Goal: Task Accomplishment & Management: Manage account settings

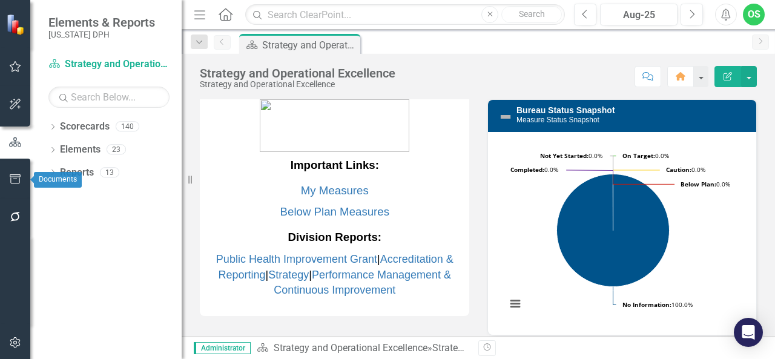
click at [18, 179] on icon "button" at bounding box center [15, 179] width 13 height 10
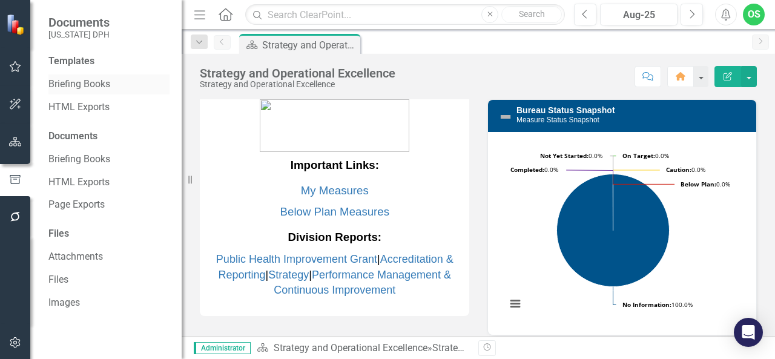
click at [72, 84] on link "Briefing Books" at bounding box center [108, 84] width 121 height 14
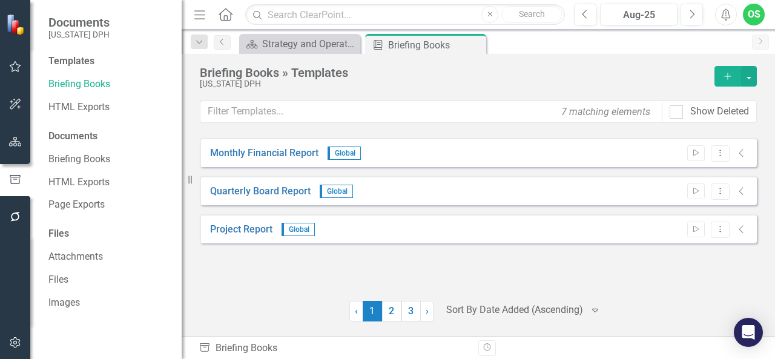
click at [729, 74] on icon "Add" at bounding box center [727, 76] width 11 height 8
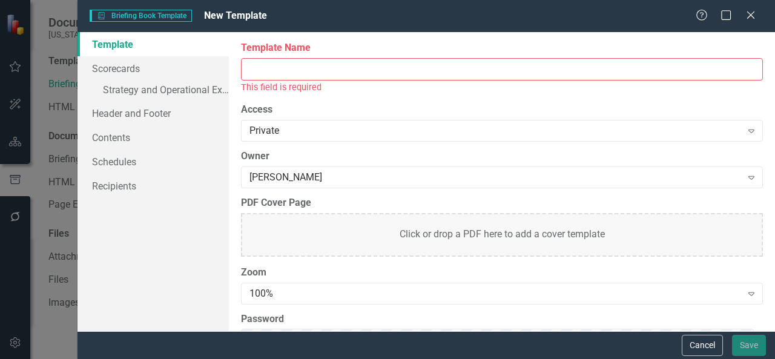
click at [531, 72] on input "Template Name" at bounding box center [502, 69] width 522 height 22
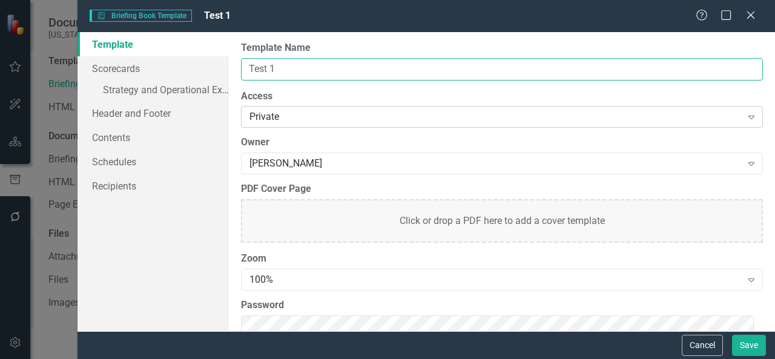
type input "Test 1"
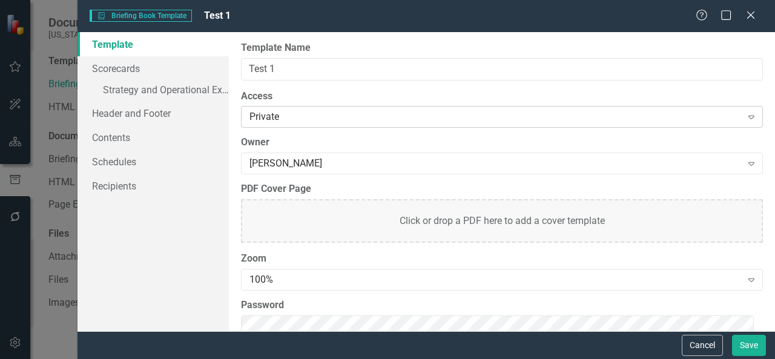
click at [377, 114] on div "Private" at bounding box center [495, 117] width 492 height 14
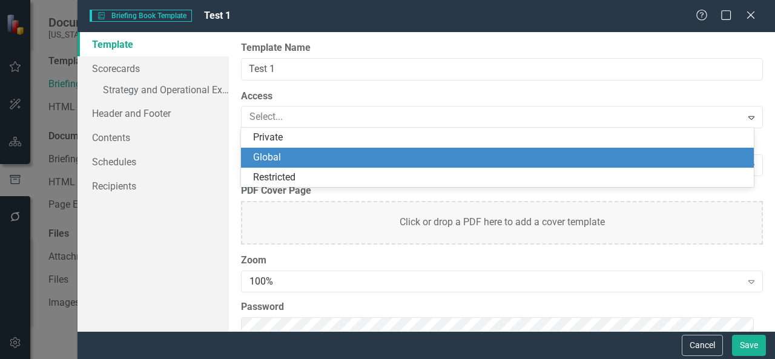
click at [340, 166] on div "Global" at bounding box center [497, 158] width 513 height 20
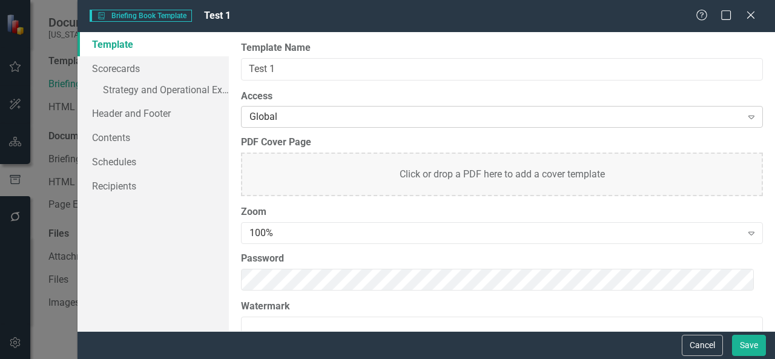
click at [312, 117] on div "Global" at bounding box center [495, 117] width 492 height 14
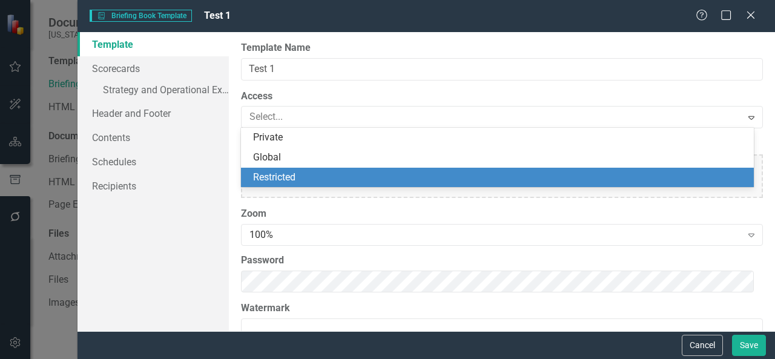
click at [309, 174] on div "Restricted" at bounding box center [499, 178] width 493 height 14
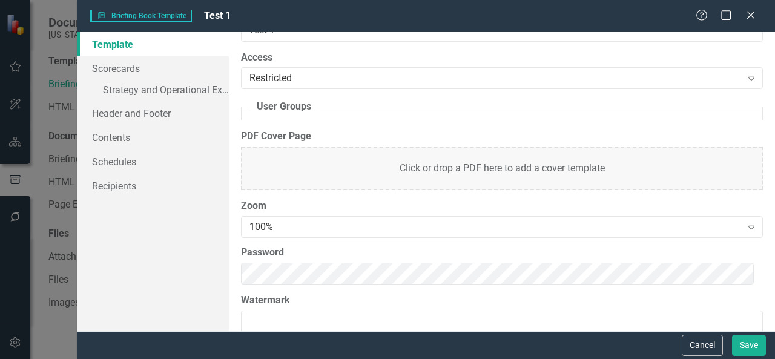
scroll to position [28, 0]
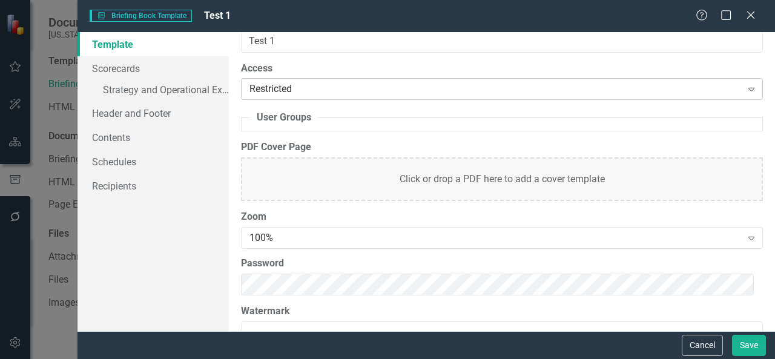
click at [304, 84] on div "Restricted" at bounding box center [495, 89] width 492 height 14
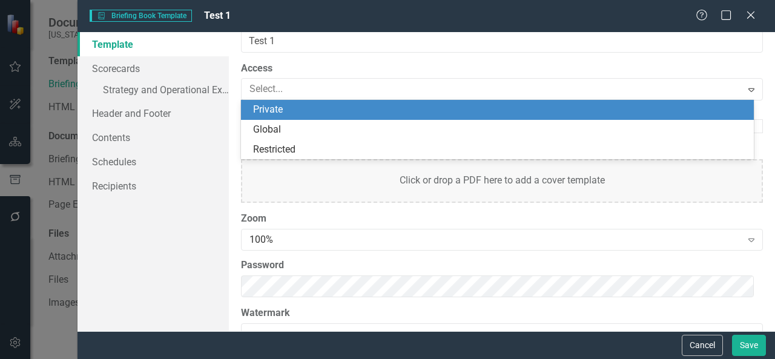
click at [286, 110] on div "Private" at bounding box center [499, 110] width 493 height 14
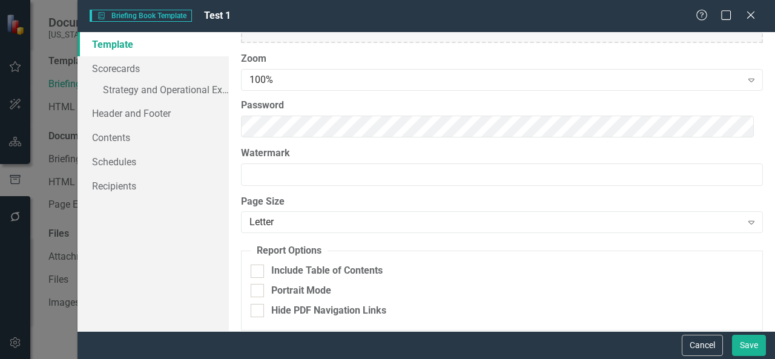
scroll to position [207, 0]
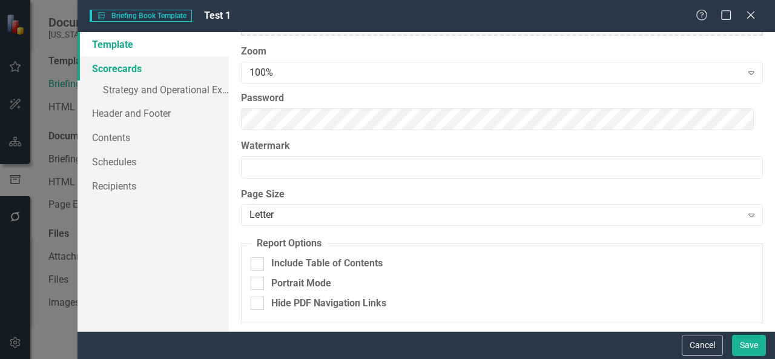
click at [130, 70] on link "Scorecards" at bounding box center [152, 68] width 151 height 24
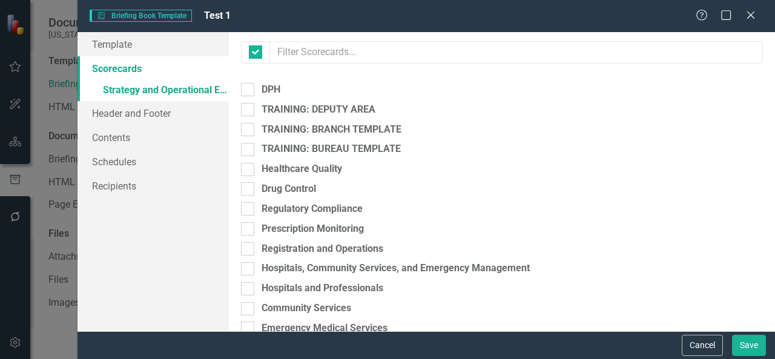
checkbox input "false"
click at [248, 111] on input "TRAINING: DEPUTY AREA" at bounding box center [245, 107] width 8 height 8
checkbox input "true"
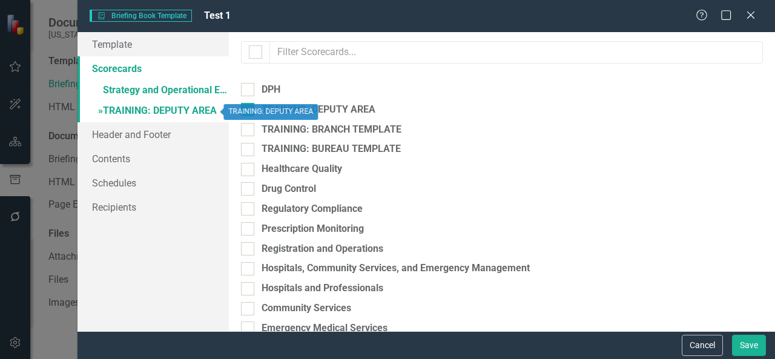
click at [165, 112] on link "» TRAINING: DEPUTY AREA" at bounding box center [152, 111] width 151 height 21
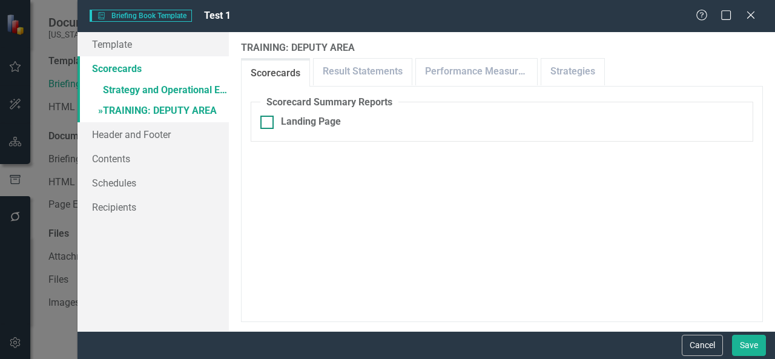
click at [268, 122] on div at bounding box center [266, 122] width 13 height 13
click at [268, 122] on input "Landing Page" at bounding box center [264, 120] width 8 height 8
checkbox input "true"
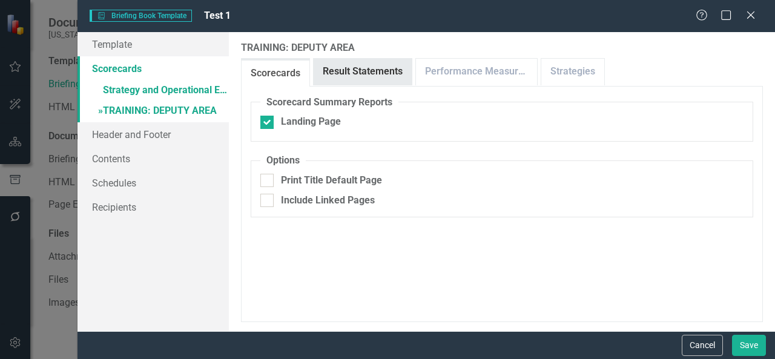
click at [352, 71] on link "Result Statements" at bounding box center [363, 72] width 98 height 26
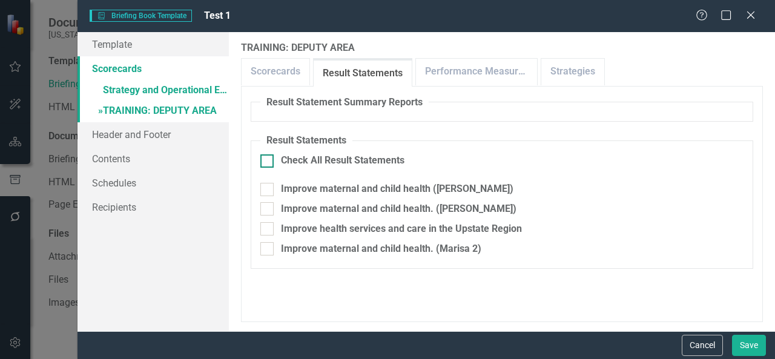
click at [269, 162] on div at bounding box center [266, 160] width 13 height 13
click at [268, 162] on input "Check All Result Statements" at bounding box center [264, 158] width 8 height 8
checkbox input "true"
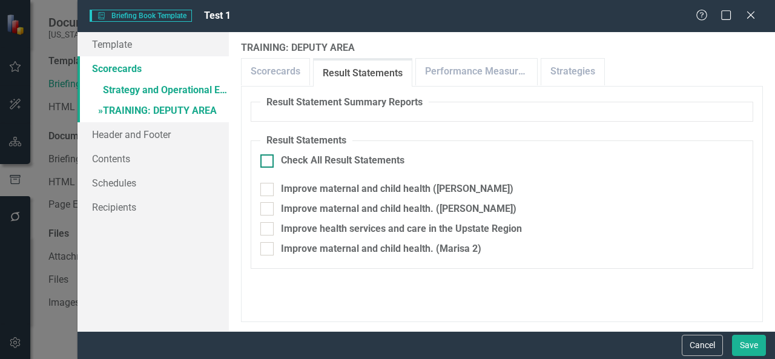
checkbox input "true"
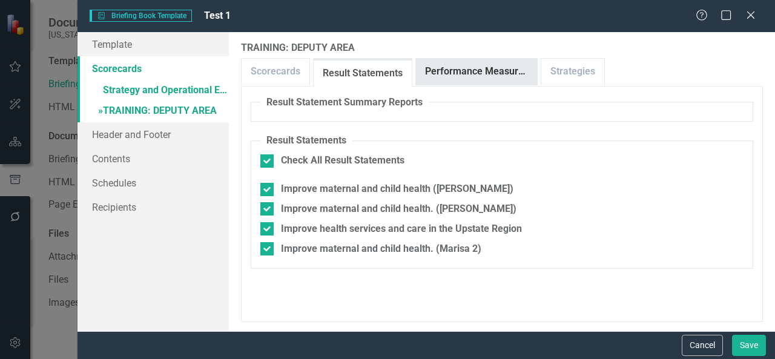
click at [464, 70] on link "Performance Measures" at bounding box center [476, 72] width 121 height 26
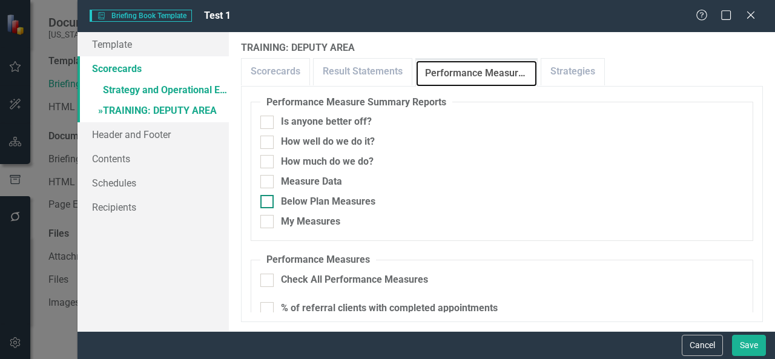
scroll to position [1, 0]
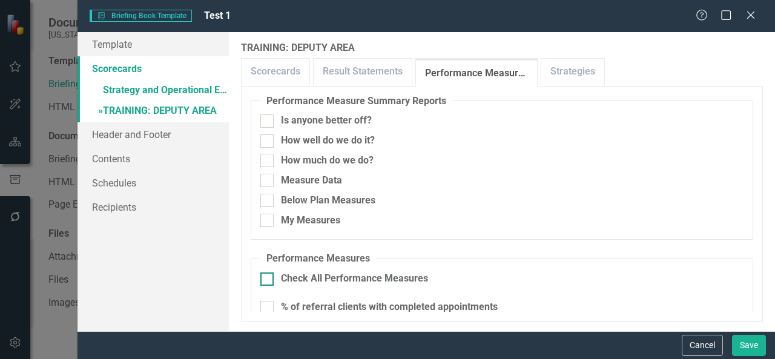
click at [268, 279] on div at bounding box center [266, 278] width 13 height 13
click at [268, 279] on input "Check All Performance Measures" at bounding box center [264, 276] width 8 height 8
checkbox input "true"
click at [579, 81] on link "Strategies" at bounding box center [572, 72] width 63 height 26
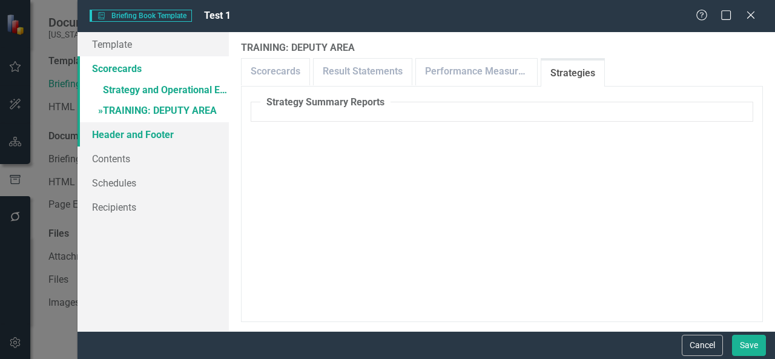
click at [150, 130] on link "Header and Footer" at bounding box center [152, 134] width 151 height 24
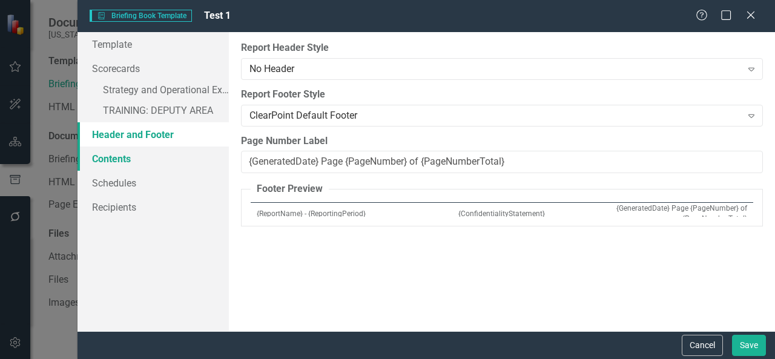
click at [134, 162] on link "Contents" at bounding box center [152, 158] width 151 height 24
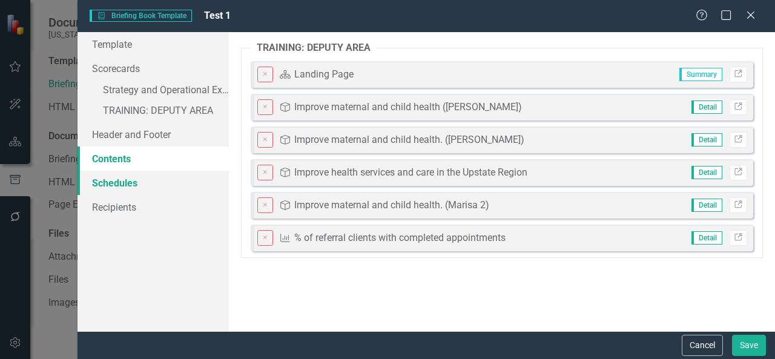
click at [125, 181] on link "Schedules" at bounding box center [152, 183] width 151 height 24
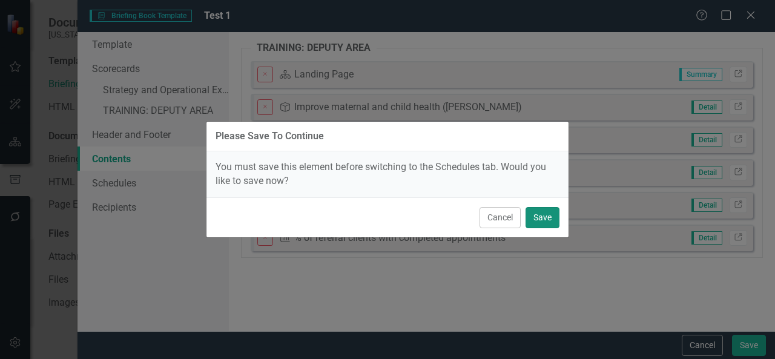
click at [538, 221] on button "Save" at bounding box center [542, 217] width 34 height 21
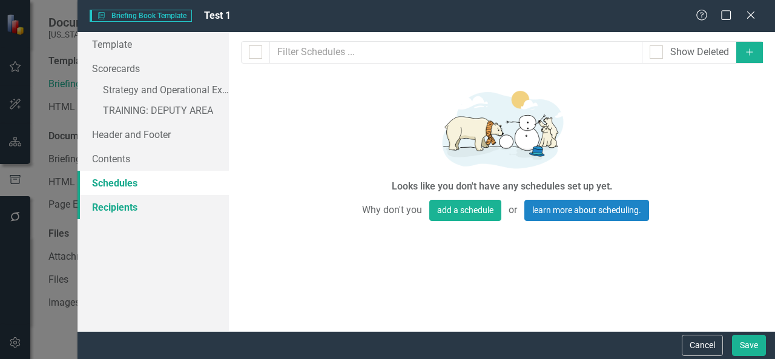
click at [103, 206] on link "Recipients" at bounding box center [152, 207] width 151 height 24
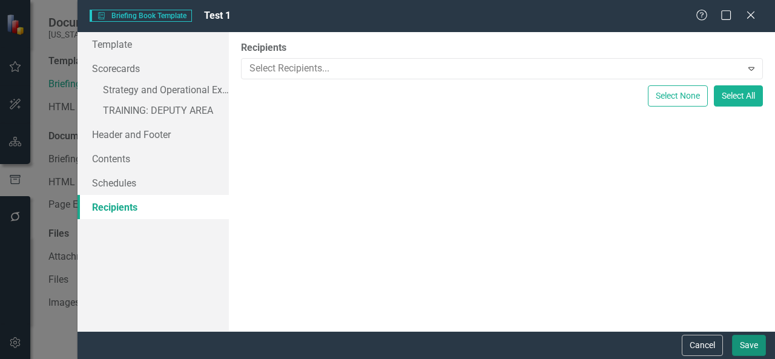
click at [752, 345] on button "Save" at bounding box center [749, 345] width 34 height 21
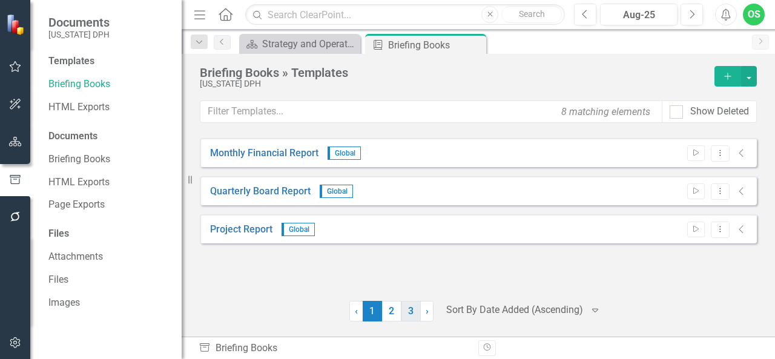
click at [406, 312] on link "3" at bounding box center [410, 311] width 19 height 21
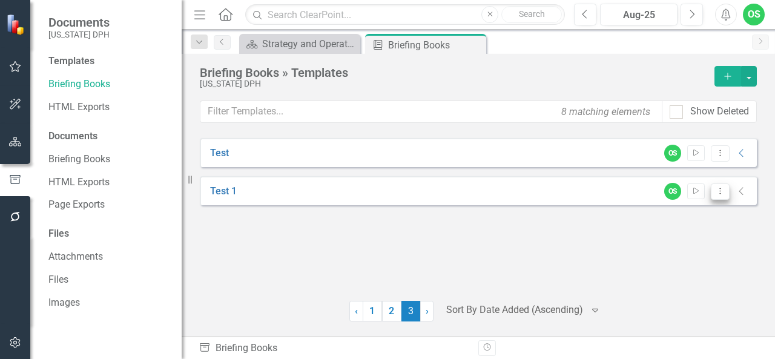
click at [719, 188] on icon "Dropdown Menu" at bounding box center [720, 191] width 10 height 8
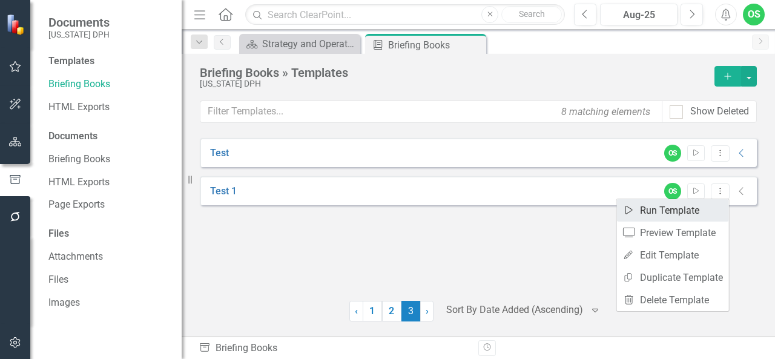
click at [671, 210] on link "Start Run Template" at bounding box center [673, 210] width 112 height 22
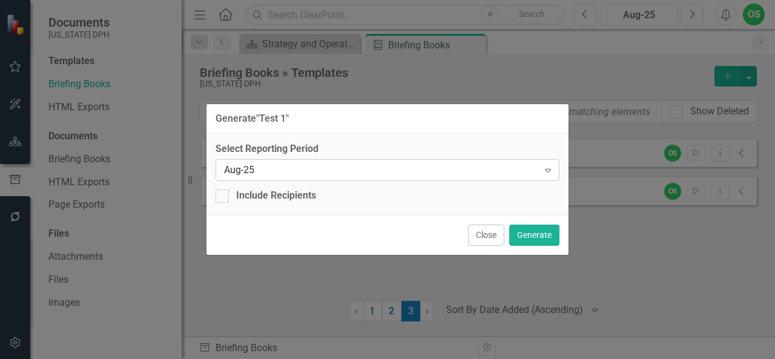
click at [479, 166] on div "Aug-25" at bounding box center [381, 170] width 314 height 14
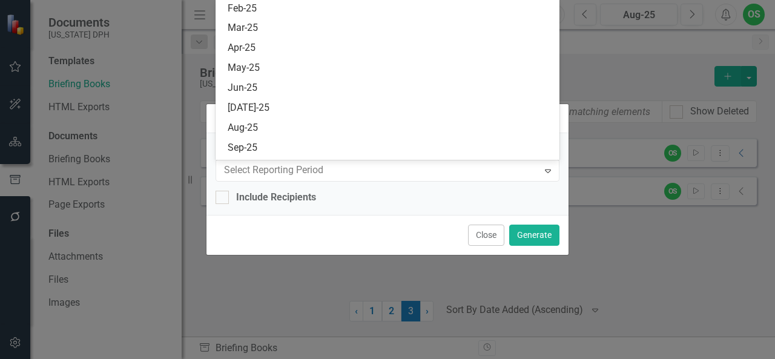
scroll to position [1444, 0]
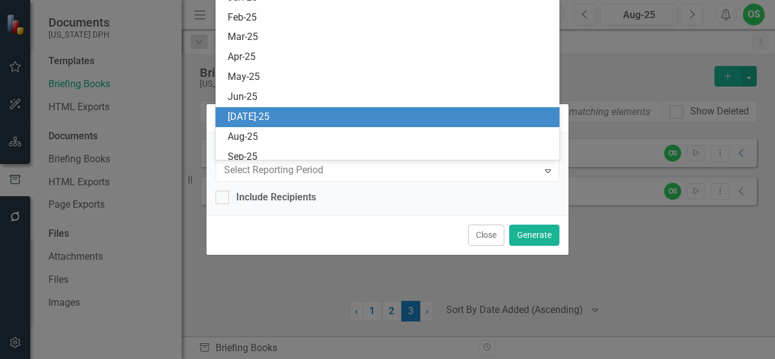
click at [320, 113] on div "[DATE]-25" at bounding box center [390, 117] width 325 height 14
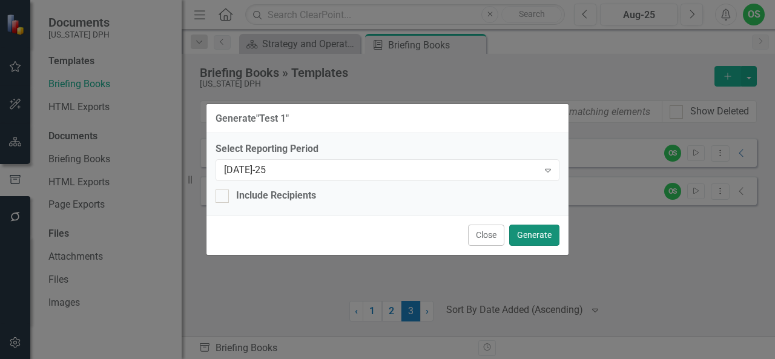
click at [537, 230] on button "Generate" at bounding box center [534, 235] width 50 height 21
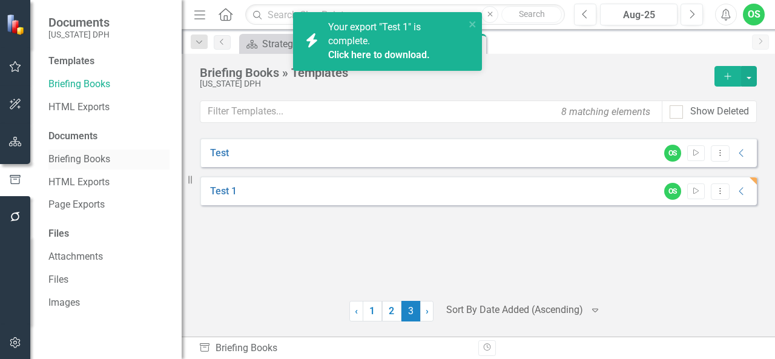
click at [67, 160] on link "Briefing Books" at bounding box center [108, 160] width 121 height 14
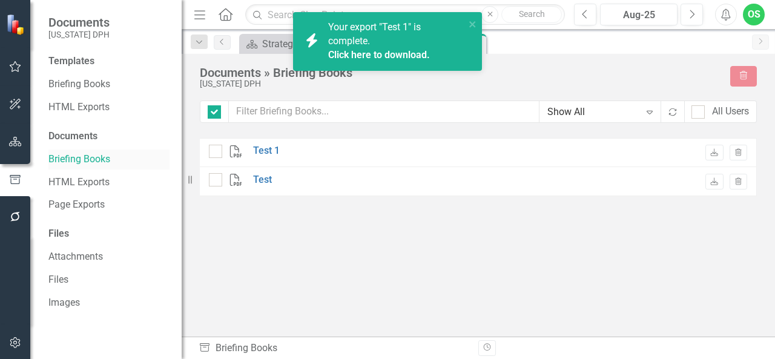
checkbox input "false"
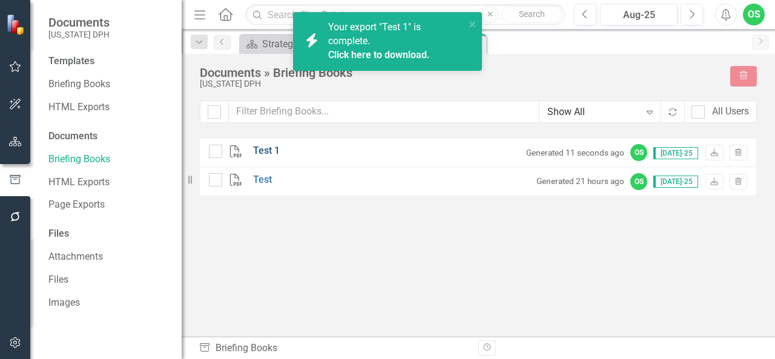
click at [271, 150] on link "Test 1" at bounding box center [266, 151] width 27 height 14
click at [94, 79] on link "Briefing Books" at bounding box center [108, 84] width 121 height 14
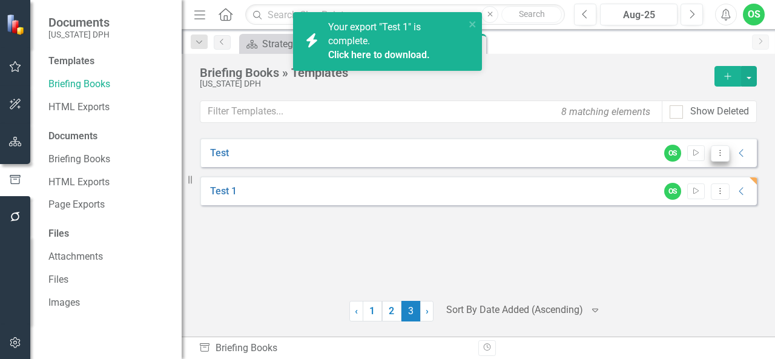
click at [724, 152] on icon "Dropdown Menu" at bounding box center [720, 153] width 10 height 8
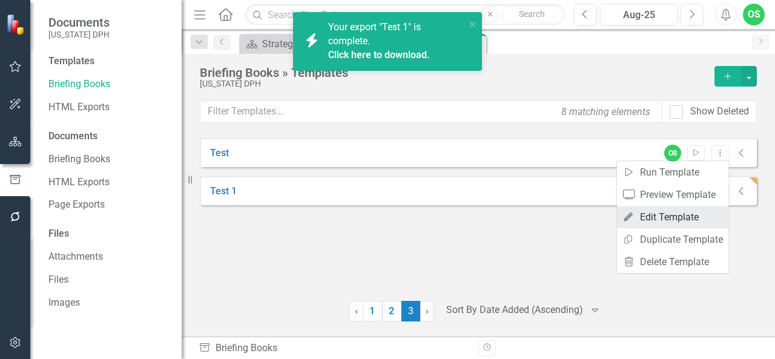
click at [673, 219] on link "Edit Edit Template" at bounding box center [673, 217] width 112 height 22
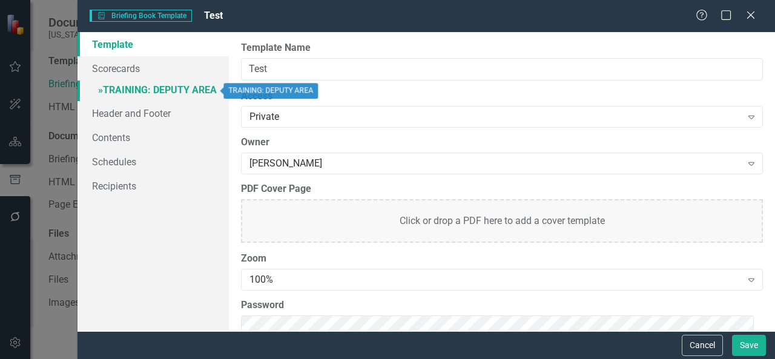
click at [152, 82] on link "» TRAINING: DEPUTY AREA" at bounding box center [152, 91] width 151 height 21
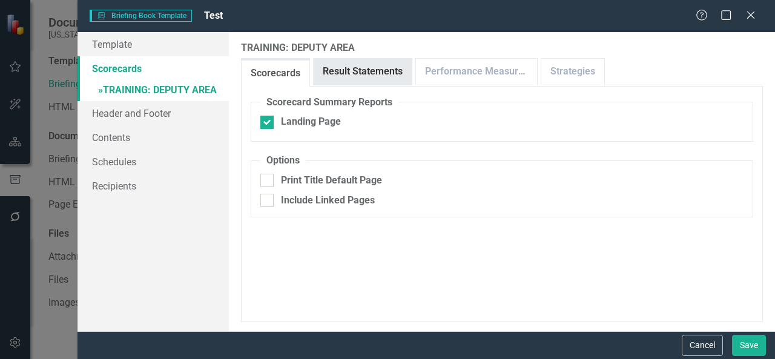
click at [346, 78] on link "Result Statements" at bounding box center [363, 72] width 98 height 26
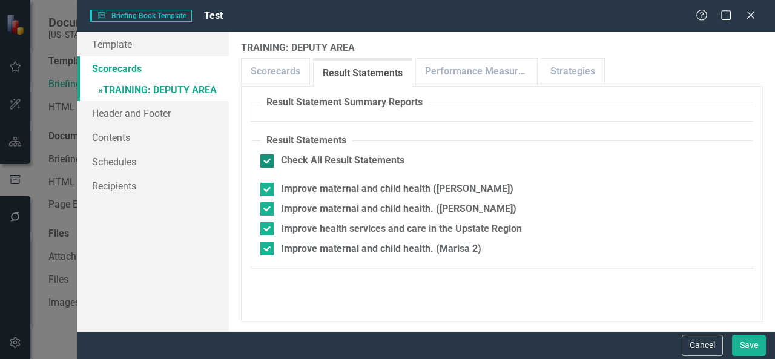
click at [274, 164] on div "Check All Result Statements" at bounding box center [501, 161] width 483 height 14
click at [268, 162] on input "Check All Result Statements" at bounding box center [264, 158] width 8 height 8
checkbox input "false"
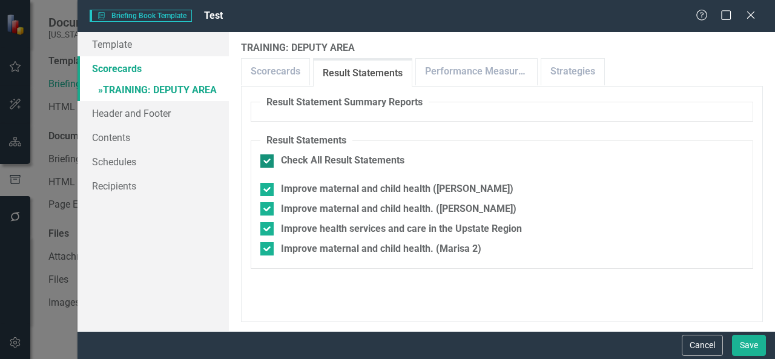
checkbox input "false"
click at [269, 192] on div at bounding box center [266, 189] width 13 height 13
click at [268, 191] on input "Improve maternal and child health ([PERSON_NAME])" at bounding box center [264, 187] width 8 height 8
checkbox input "true"
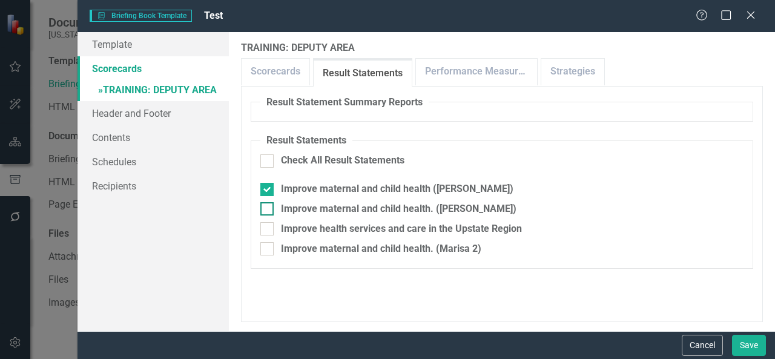
click at [268, 204] on div at bounding box center [266, 208] width 13 height 13
click at [268, 204] on input "Improve maternal and child health. ([PERSON_NAME])" at bounding box center [264, 206] width 8 height 8
checkbox input "true"
click at [742, 346] on button "Save" at bounding box center [749, 345] width 34 height 21
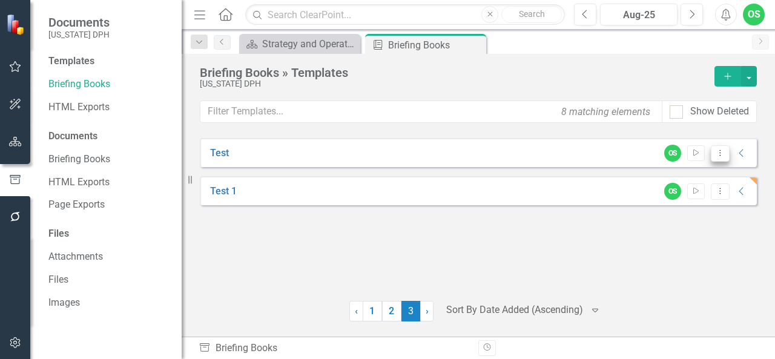
click at [720, 153] on icon "Dropdown Menu" at bounding box center [720, 153] width 10 height 8
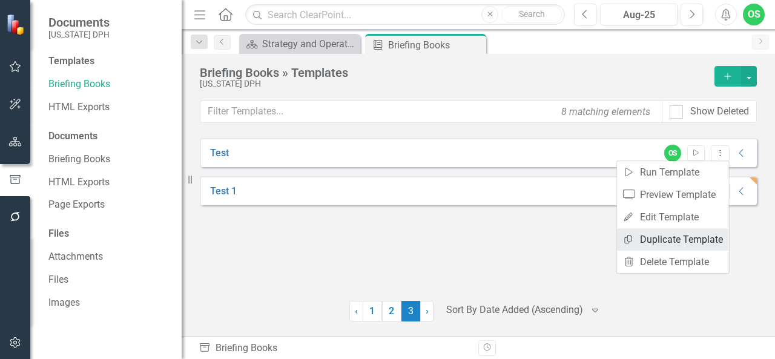
click at [662, 237] on link "Copy Duplicate Template" at bounding box center [673, 239] width 112 height 22
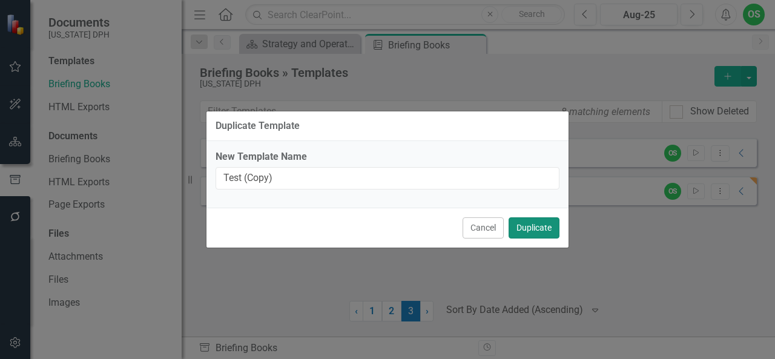
click at [536, 225] on button "Duplicate" at bounding box center [533, 227] width 51 height 21
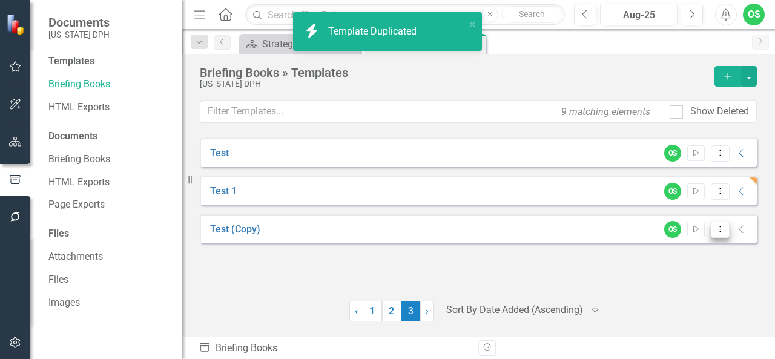
click at [717, 227] on icon "Dropdown Menu" at bounding box center [720, 229] width 10 height 8
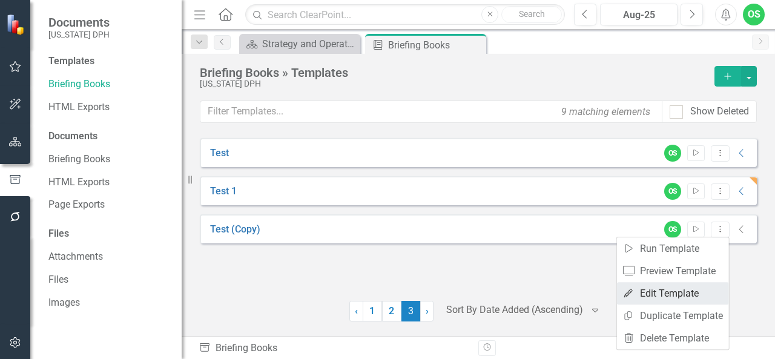
click at [686, 297] on link "Edit Edit Template" at bounding box center [673, 293] width 112 height 22
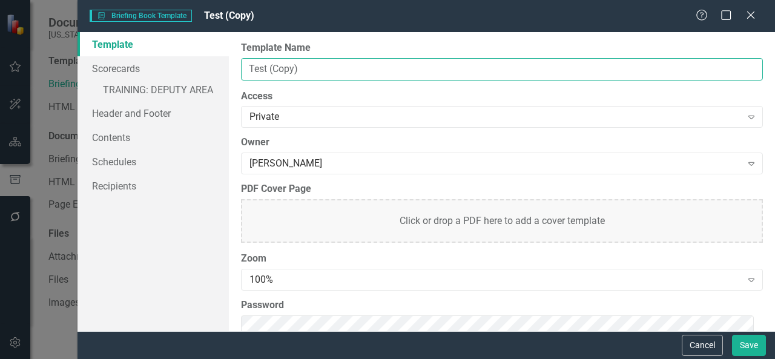
click at [354, 67] on input "Test (Copy)" at bounding box center [502, 69] width 522 height 22
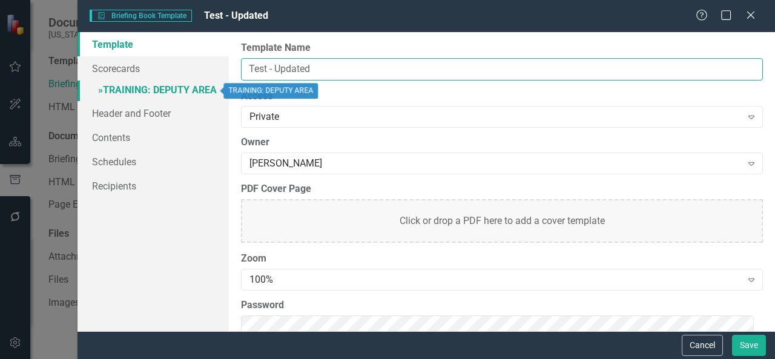
type input "Test - Updated"
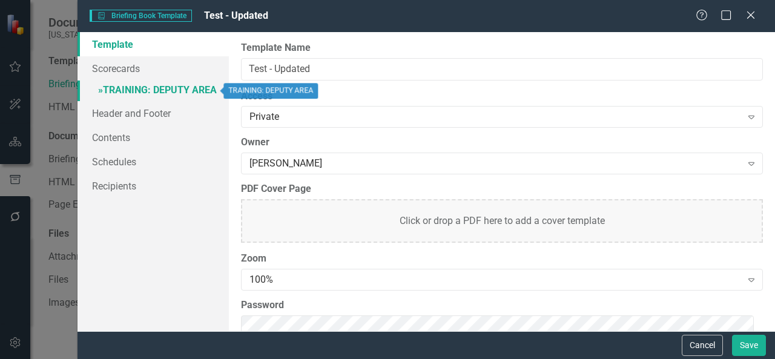
click at [181, 84] on link "» TRAINING: DEPUTY AREA" at bounding box center [152, 91] width 151 height 21
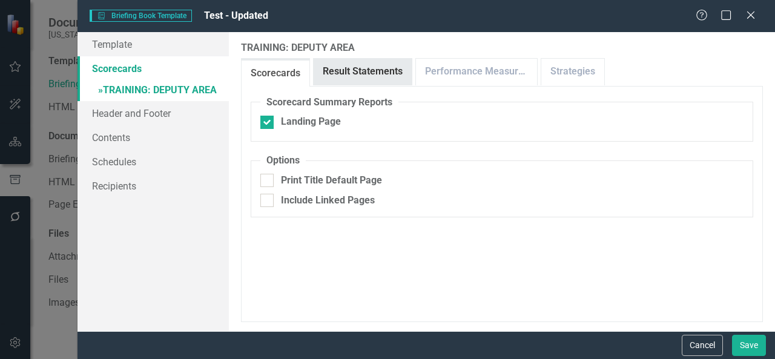
click at [356, 79] on link "Result Statements" at bounding box center [363, 72] width 98 height 26
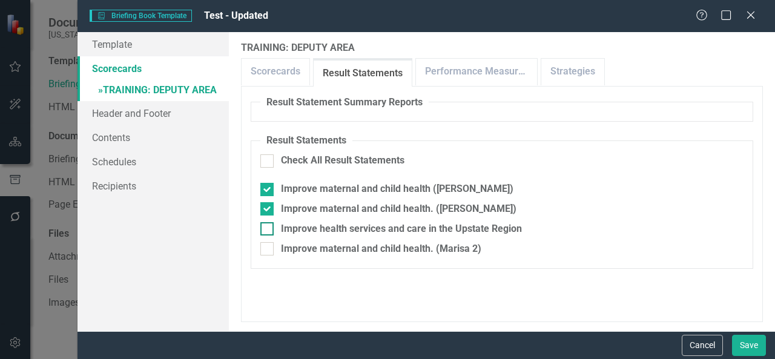
click at [269, 231] on div at bounding box center [266, 228] width 13 height 13
click at [268, 230] on input "Improve health services and care in the Upstate Region" at bounding box center [264, 226] width 8 height 8
checkbox input "true"
click at [746, 347] on button "Save" at bounding box center [749, 345] width 34 height 21
